Goal: Task Accomplishment & Management: Manage account settings

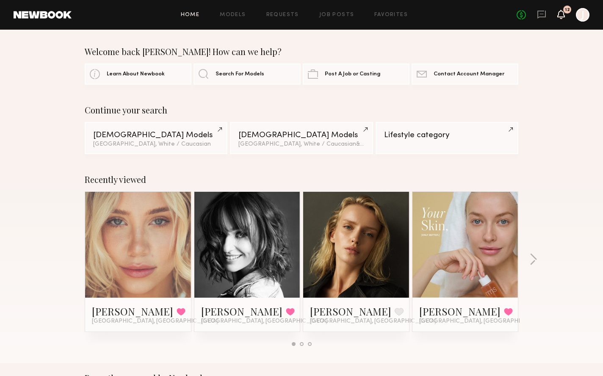
click at [559, 14] on icon at bounding box center [561, 14] width 7 height 6
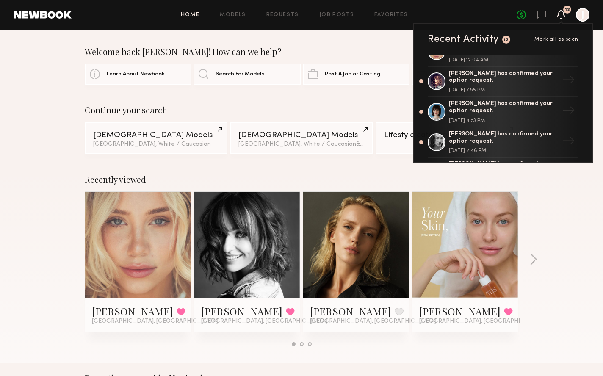
scroll to position [19, 0]
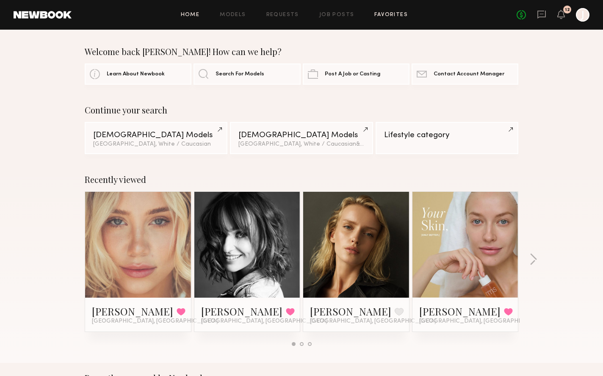
click at [385, 15] on link "Favorites" at bounding box center [390, 15] width 33 height 6
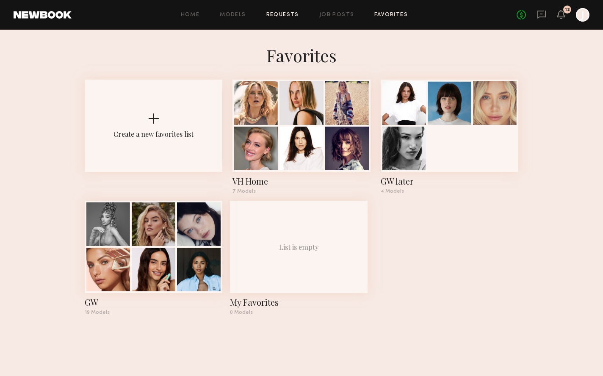
click at [287, 15] on link "Requests" at bounding box center [282, 15] width 33 height 6
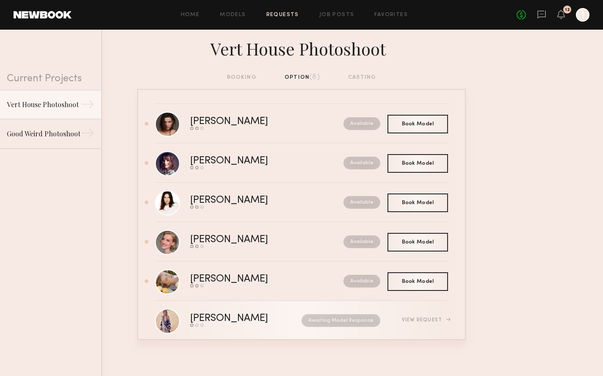
click at [417, 325] on div "[PERSON_NAME] Send request Model response Book model Awaiting Model Response Vi…" at bounding box center [319, 320] width 258 height 13
